Goal: Transaction & Acquisition: Download file/media

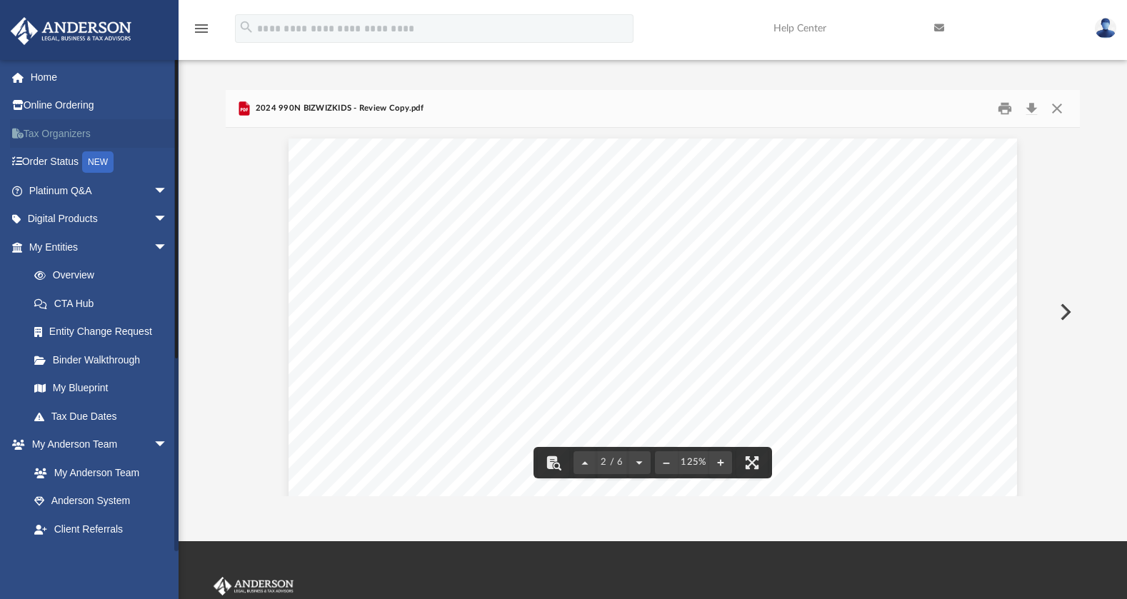
scroll to position [1183, 0]
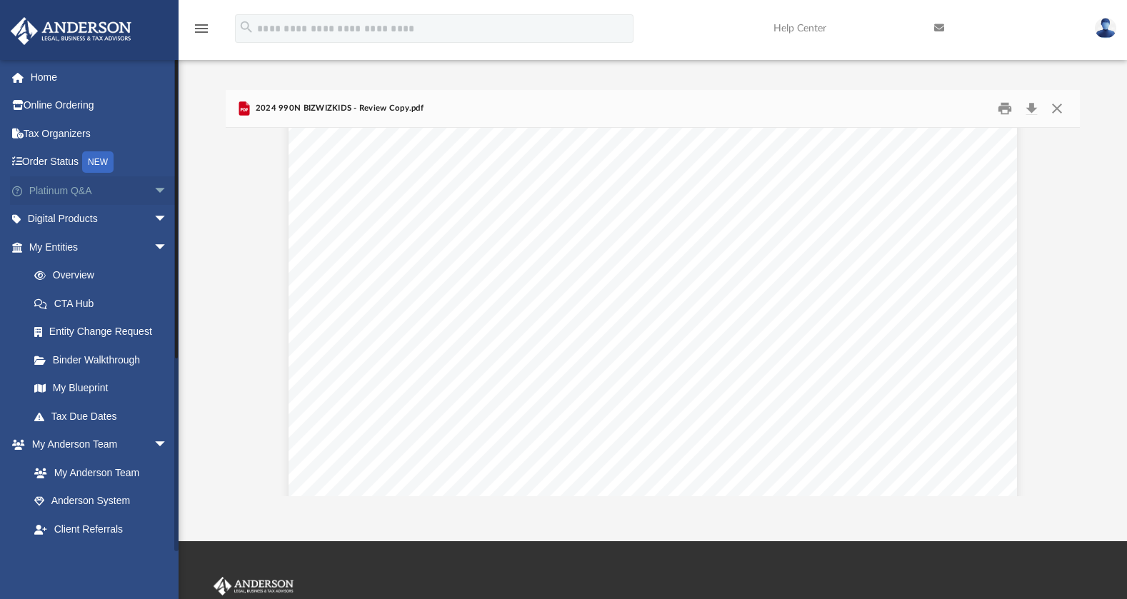
click at [156, 186] on span "arrow_drop_down" at bounding box center [168, 190] width 29 height 29
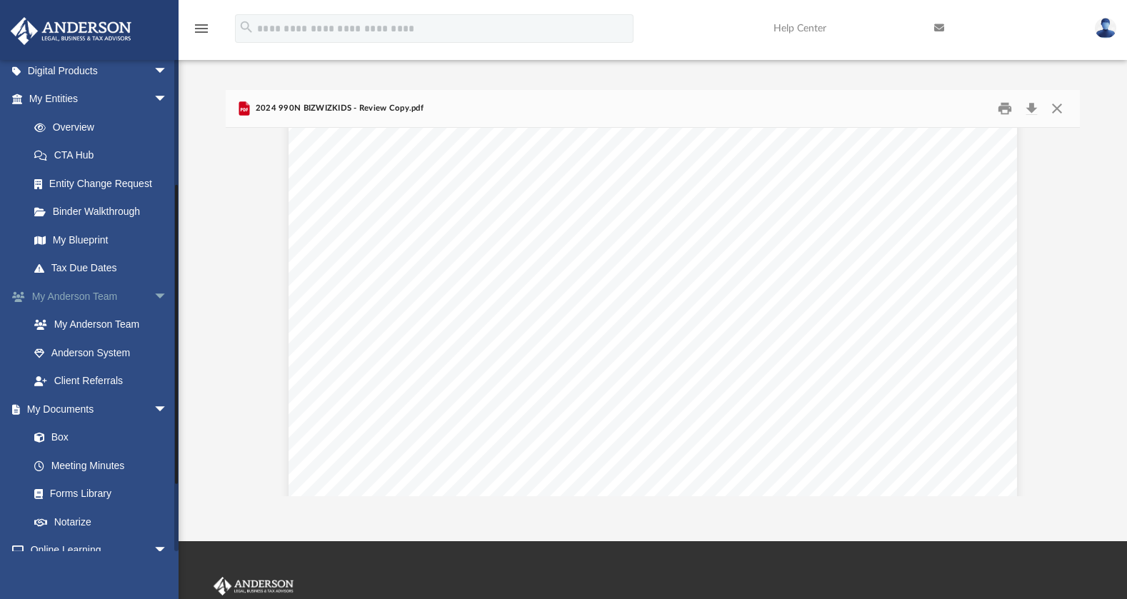
scroll to position [439, 0]
click at [91, 506] on link "Forms Library" at bounding box center [104, 492] width 169 height 29
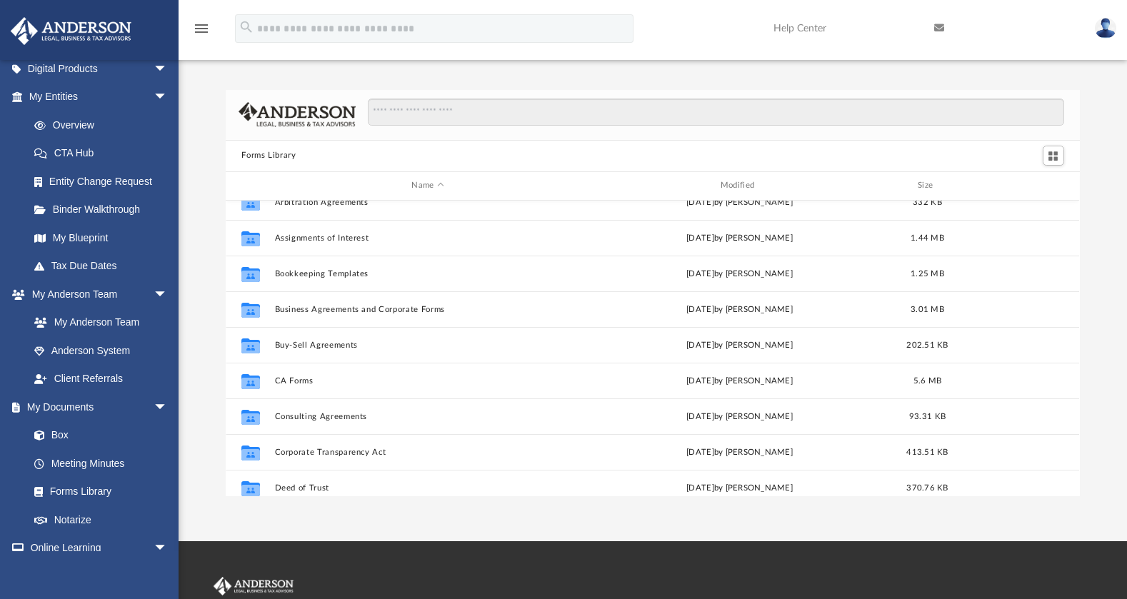
scroll to position [91, 0]
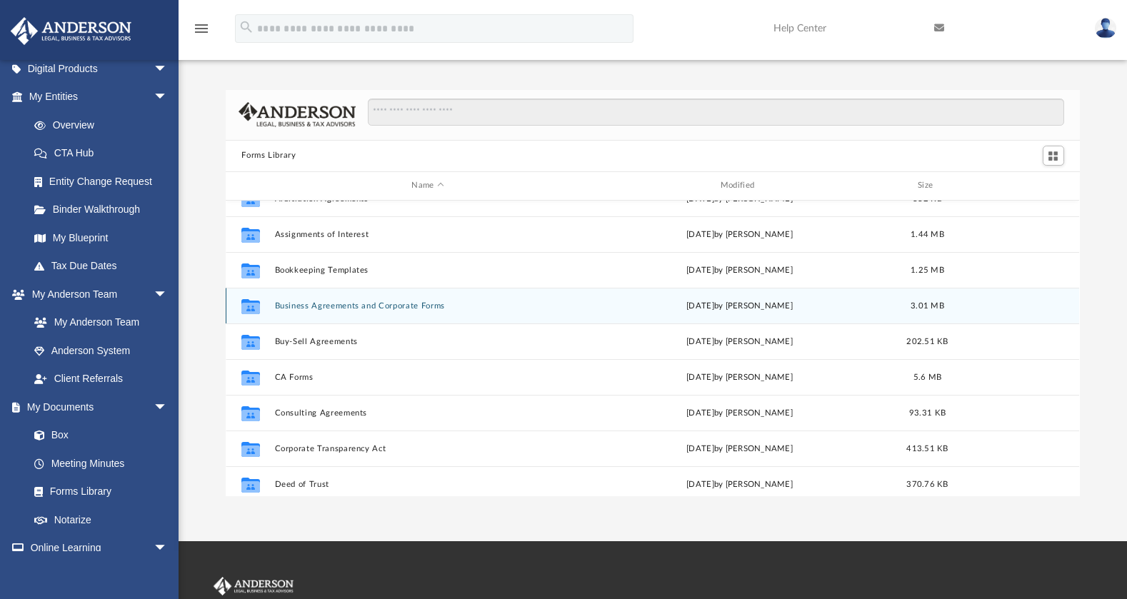
click at [247, 306] on icon "grid" at bounding box center [250, 307] width 19 height 11
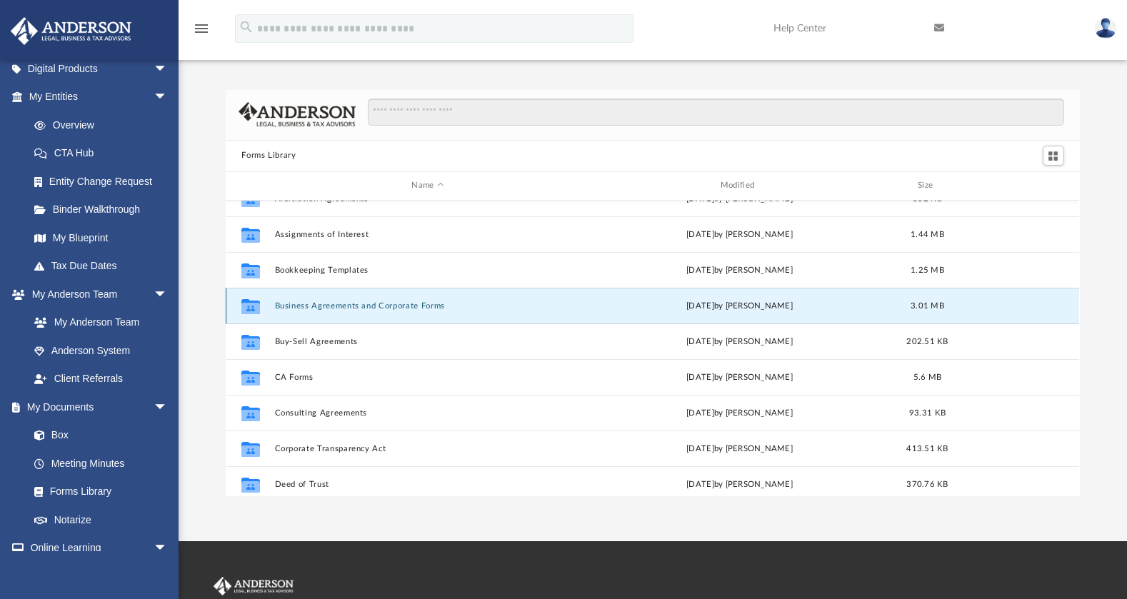
click at [246, 308] on icon "grid" at bounding box center [250, 307] width 19 height 11
click at [247, 308] on g "grid" at bounding box center [250, 305] width 19 height 15
click at [302, 306] on button "Business Agreements and Corporate Forms" at bounding box center [428, 305] width 306 height 9
click at [337, 306] on button "Business Agreements and Corporate Forms" at bounding box center [428, 305] width 306 height 9
click at [348, 306] on button "Business Agreements and Corporate Forms" at bounding box center [428, 305] width 306 height 9
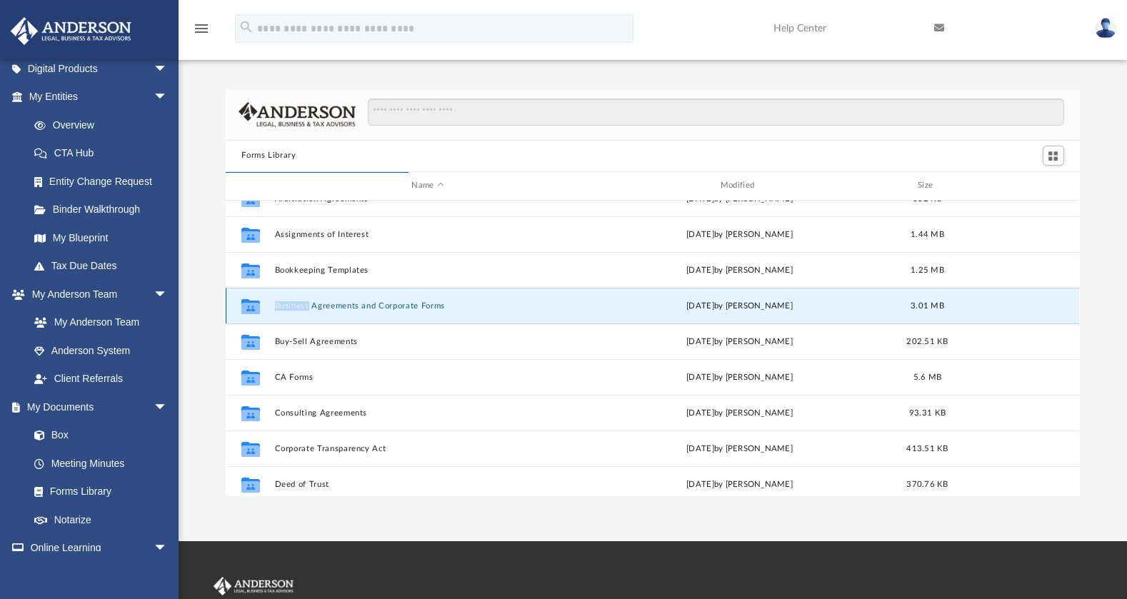
click at [347, 307] on button "Business Agreements and Corporate Forms" at bounding box center [428, 305] width 306 height 9
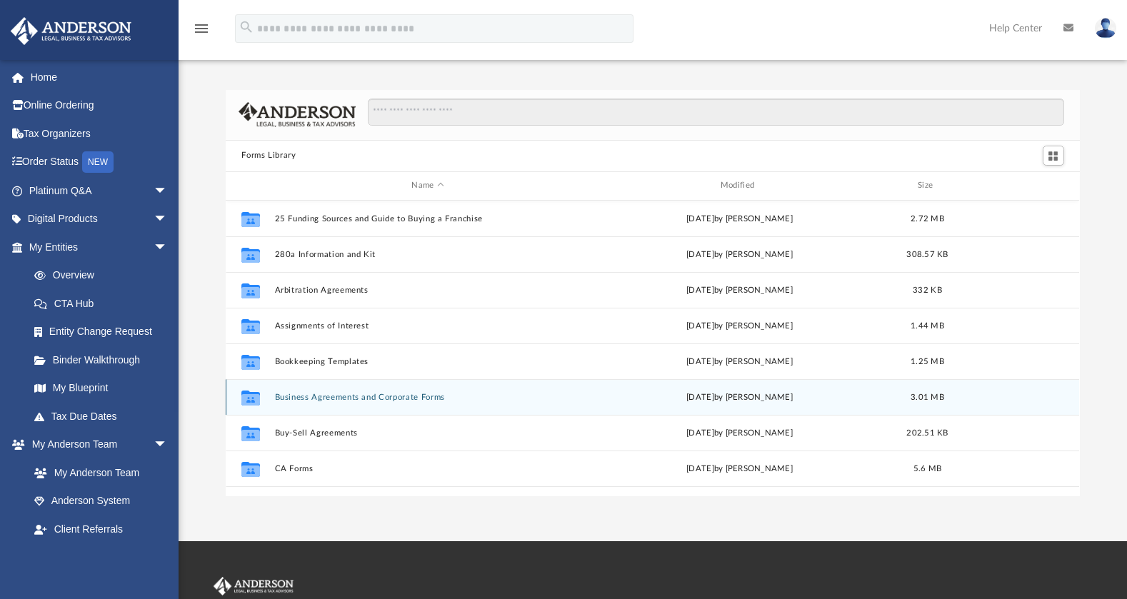
scroll to position [314, 843]
click at [338, 398] on button "Business Agreements and Corporate Forms" at bounding box center [428, 397] width 306 height 9
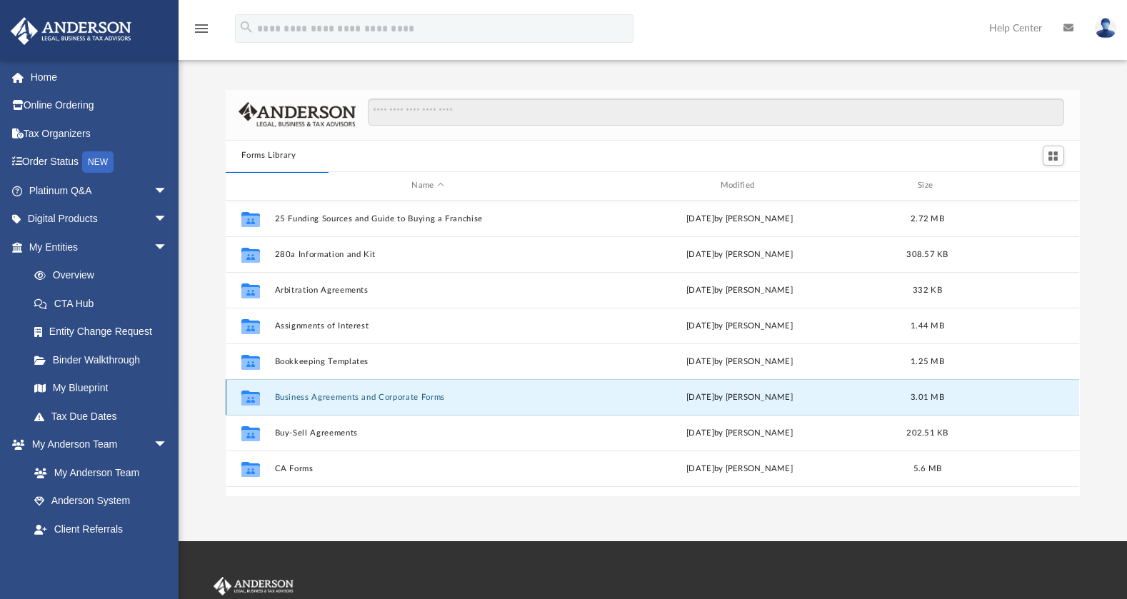
click at [340, 398] on button "Business Agreements and Corporate Forms" at bounding box center [428, 397] width 306 height 9
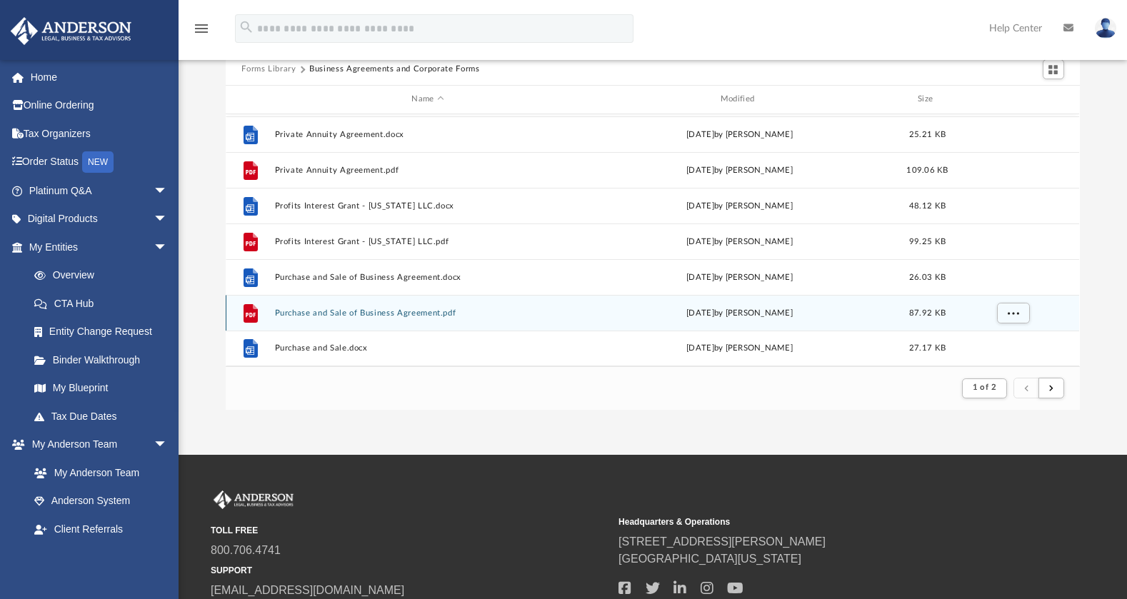
scroll to position [114, 0]
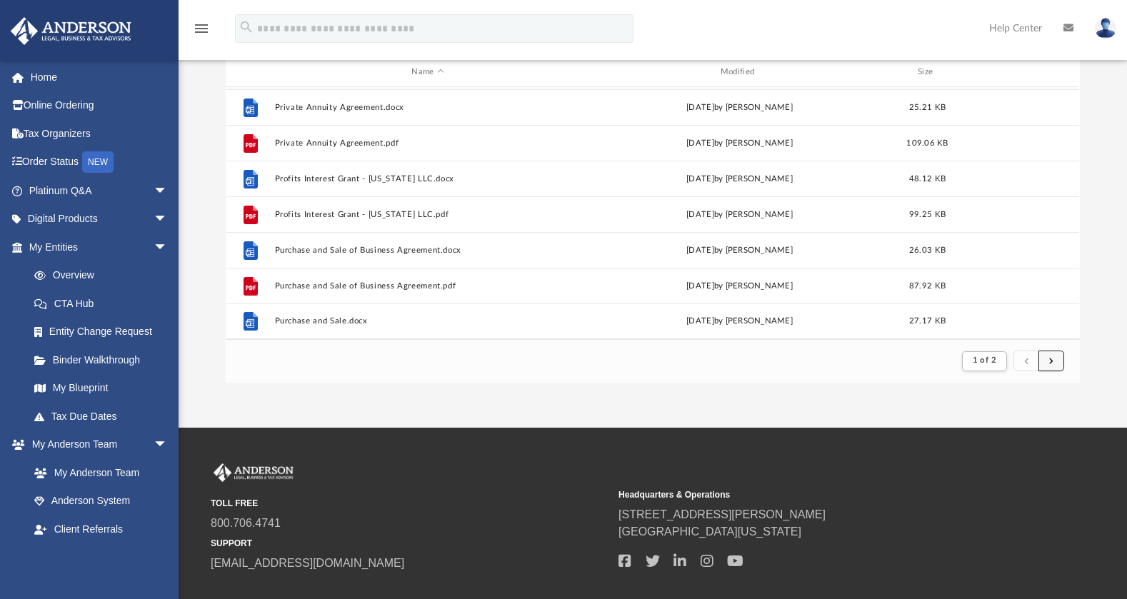
click at [1057, 361] on button "submit" at bounding box center [1051, 361] width 26 height 21
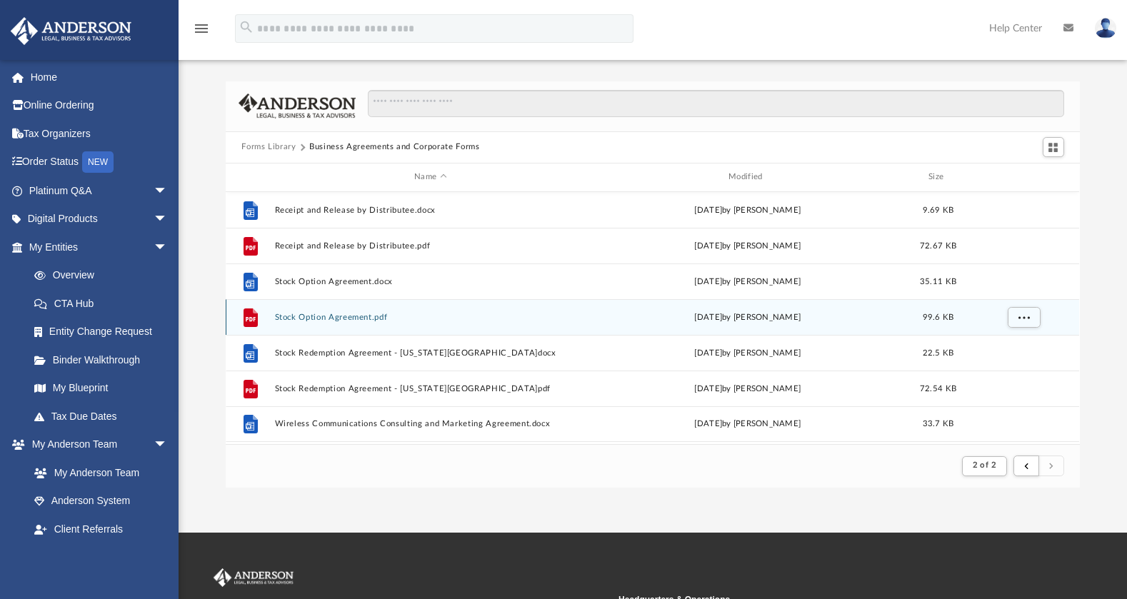
scroll to position [0, 0]
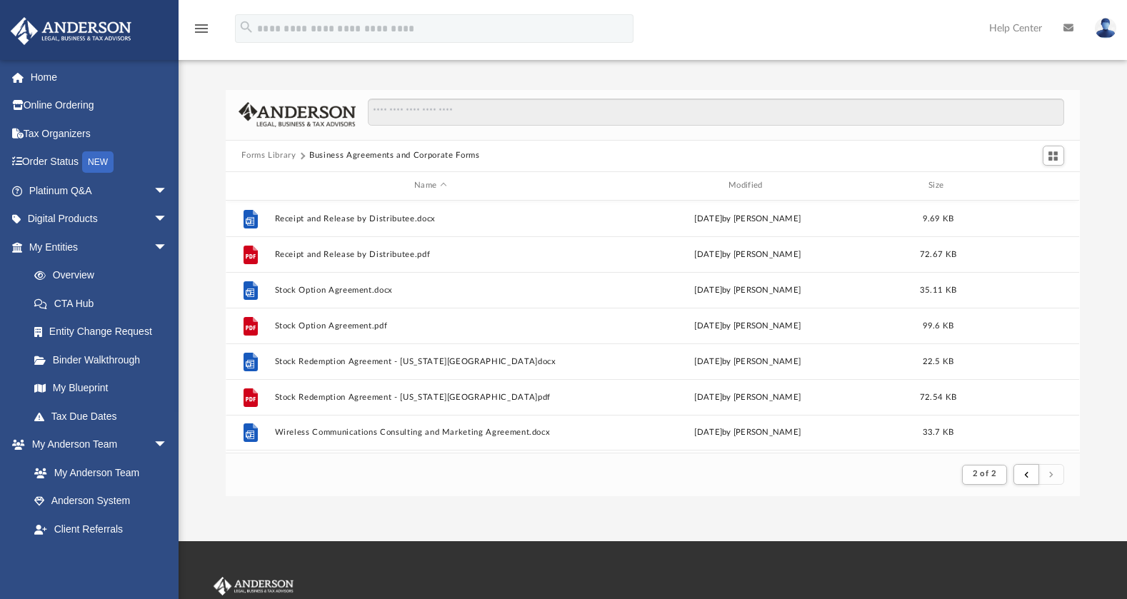
click at [266, 156] on button "Forms Library" at bounding box center [268, 155] width 54 height 13
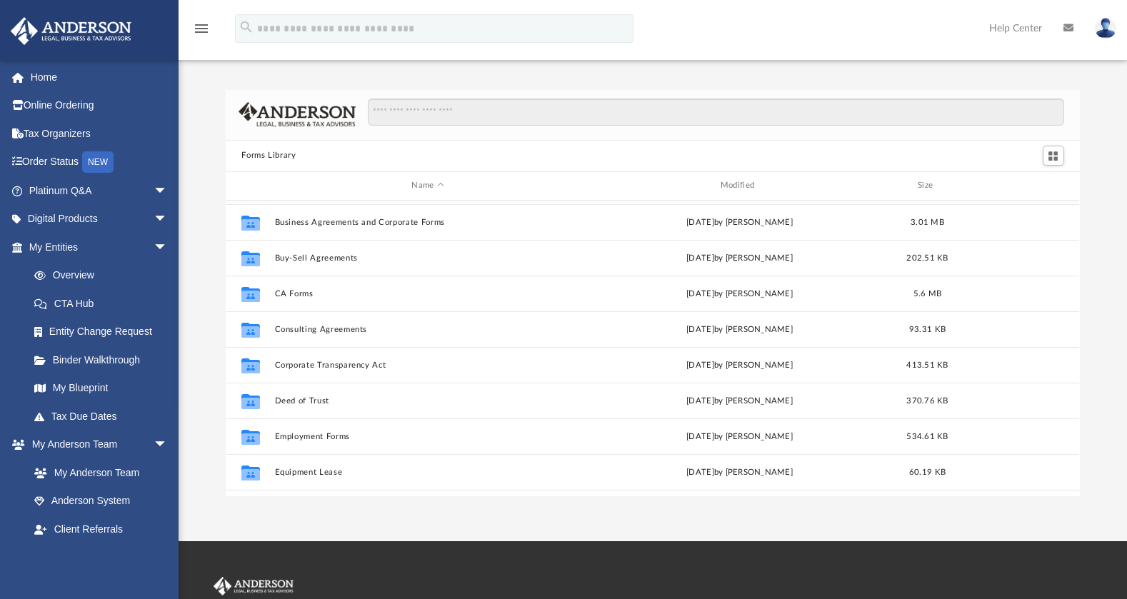
scroll to position [181, 0]
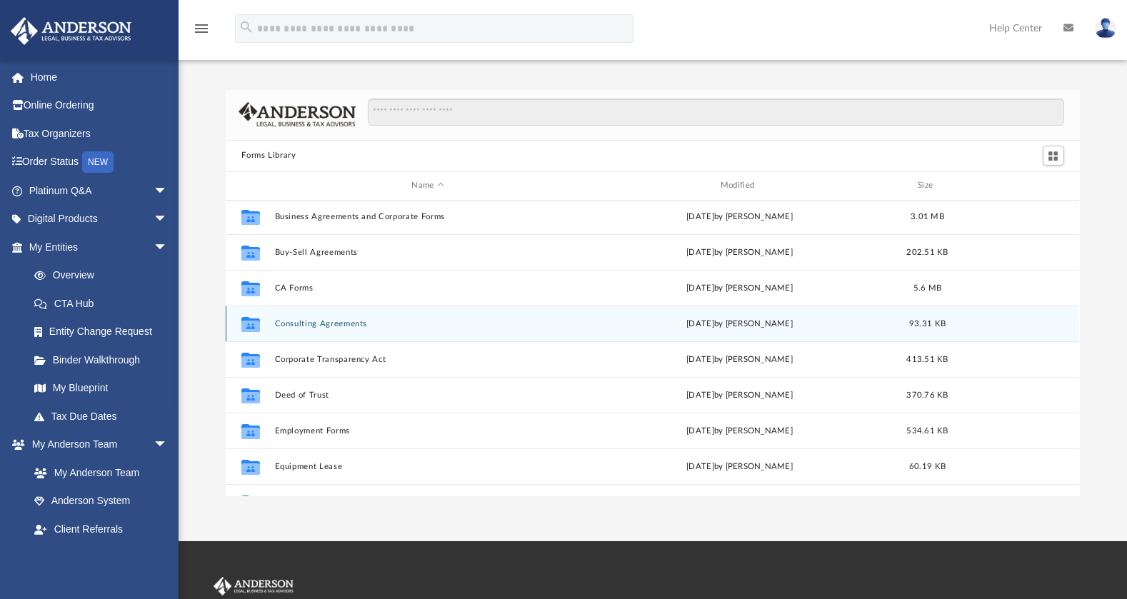
click at [345, 326] on button "Consulting Agreements" at bounding box center [428, 323] width 306 height 9
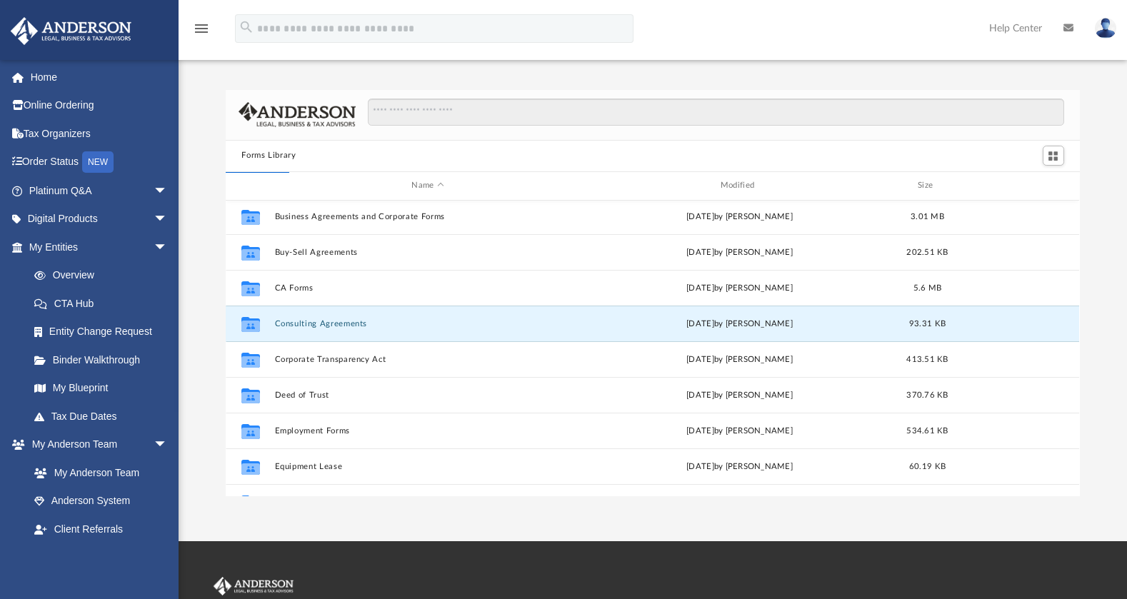
scroll to position [0, 0]
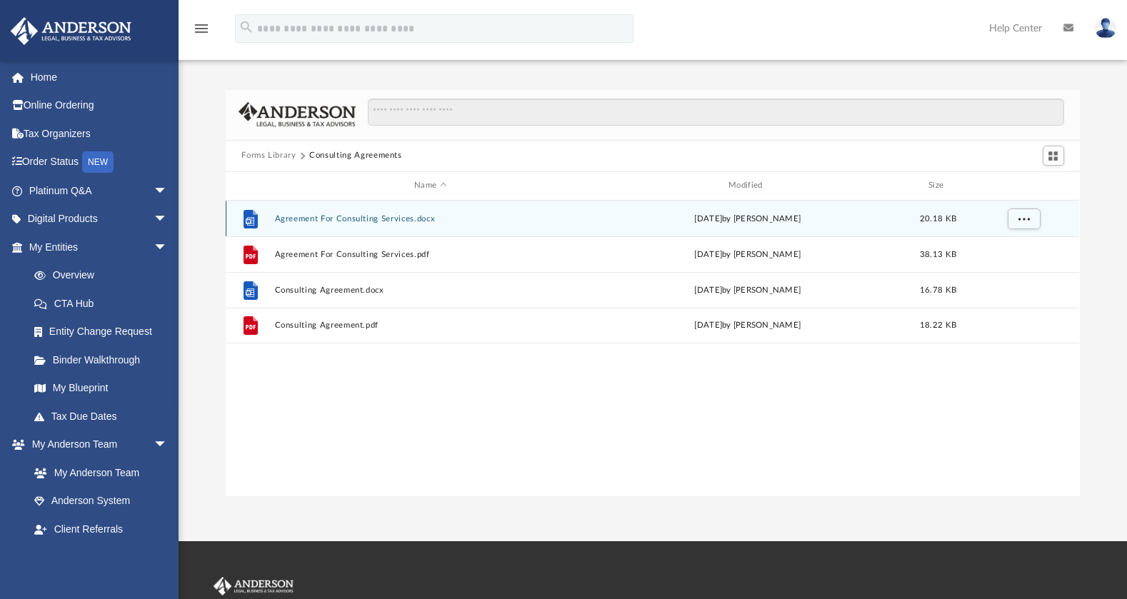
click at [376, 222] on button "Agreement For Consulting Services.docx" at bounding box center [430, 218] width 311 height 9
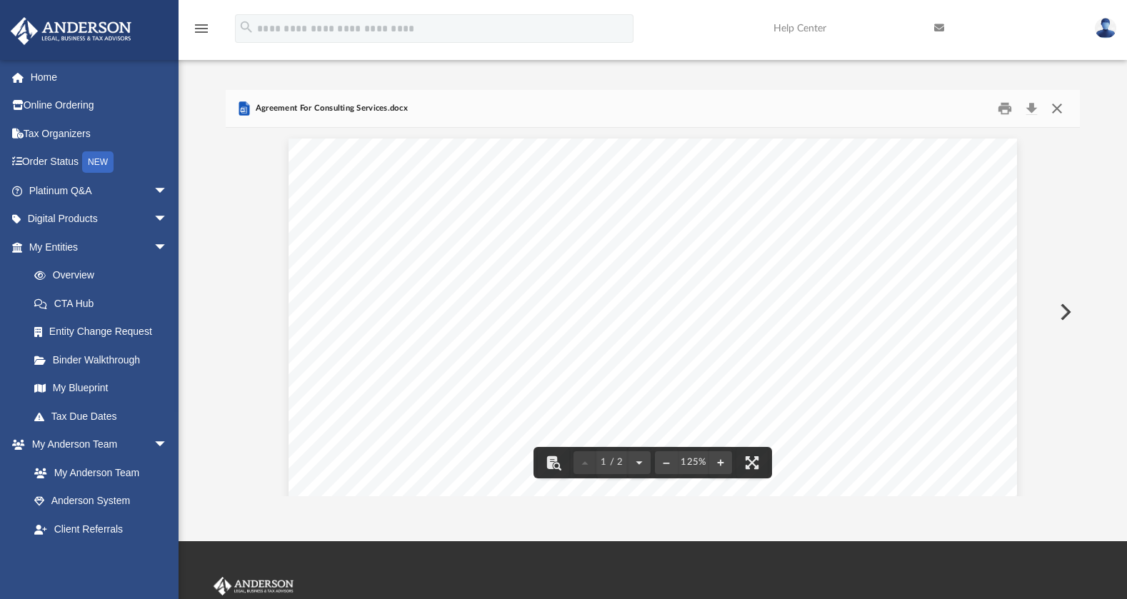
click at [1055, 109] on button "Close" at bounding box center [1057, 108] width 26 height 22
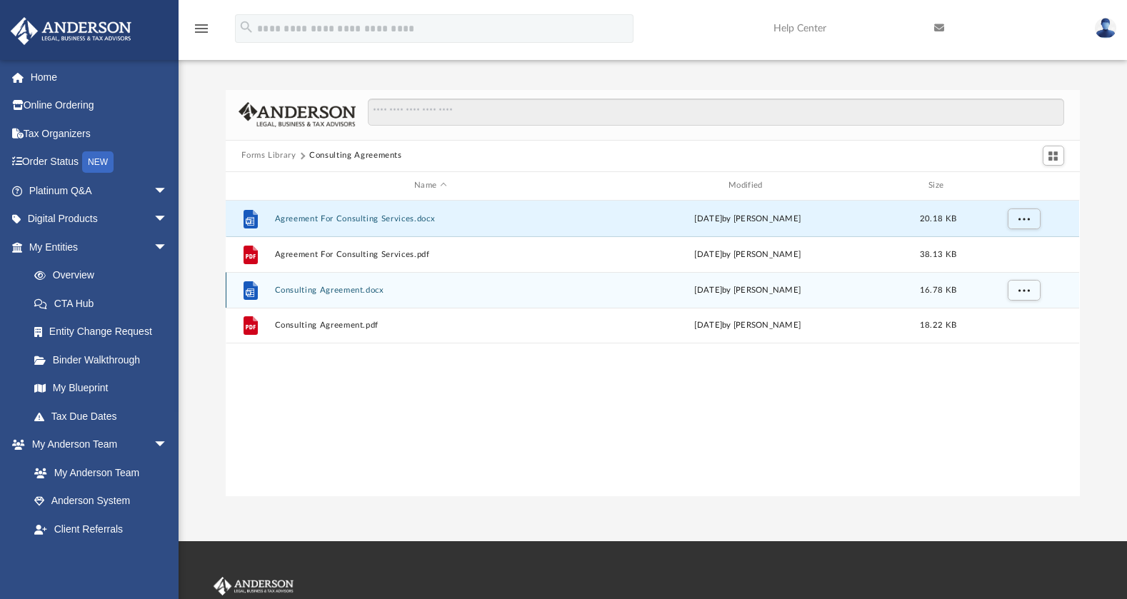
click at [338, 293] on button "Consulting Agreement.docx" at bounding box center [430, 290] width 311 height 9
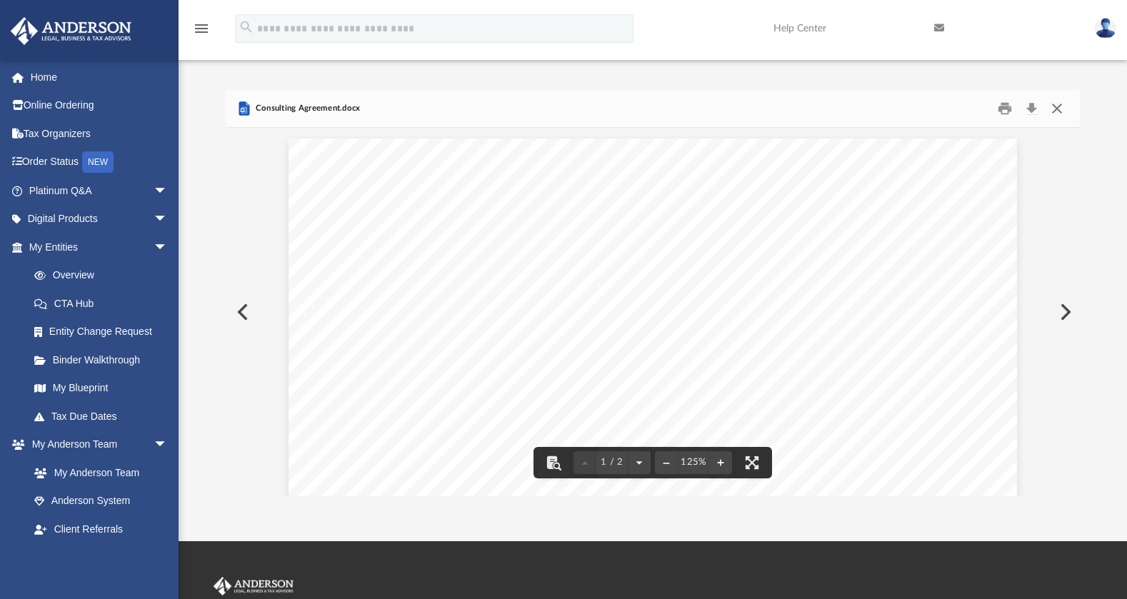
click at [1055, 110] on button "Close" at bounding box center [1057, 108] width 26 height 22
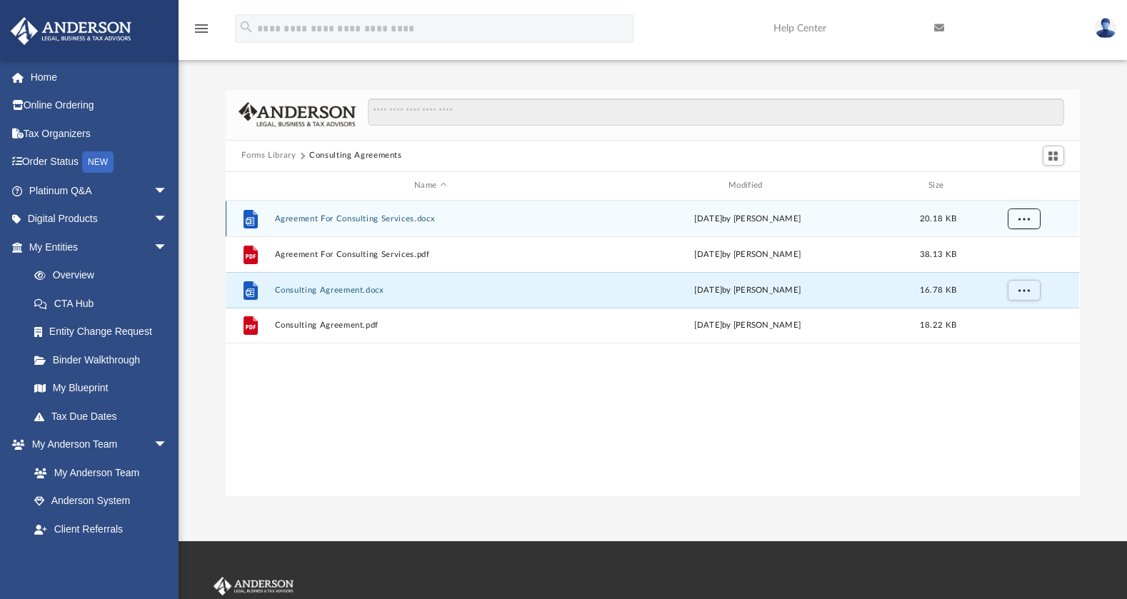
click at [1024, 215] on span "More options" at bounding box center [1023, 218] width 11 height 8
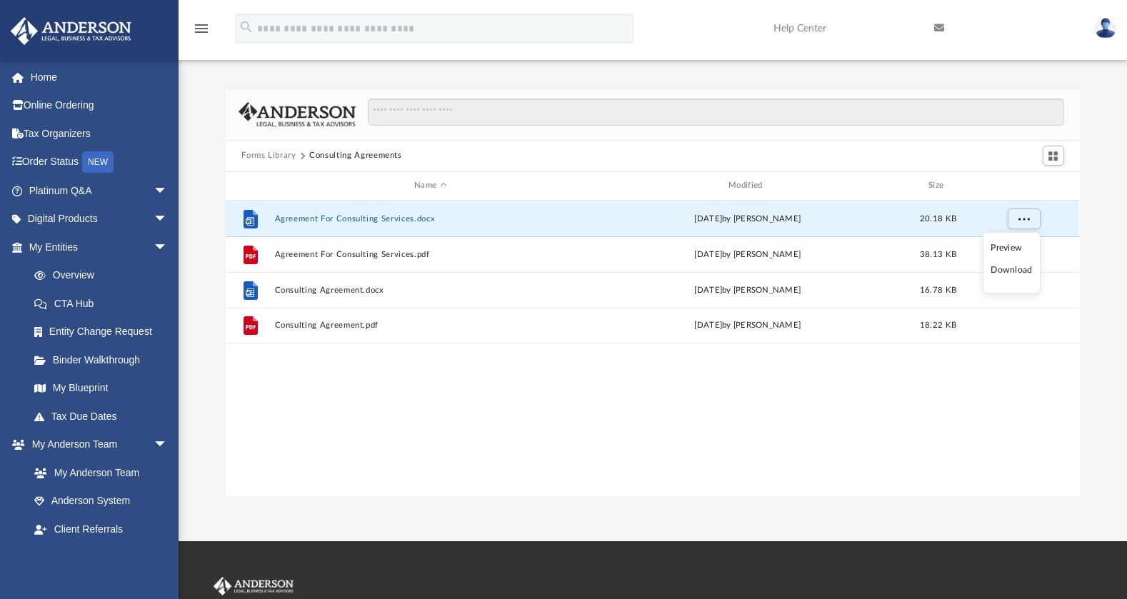
click at [1006, 276] on li "Download" at bounding box center [1010, 270] width 41 height 15
click at [1018, 222] on span "More options" at bounding box center [1023, 218] width 11 height 8
click at [1003, 272] on li "Download" at bounding box center [1010, 270] width 41 height 15
